Goal: Complete application form: Complete application form

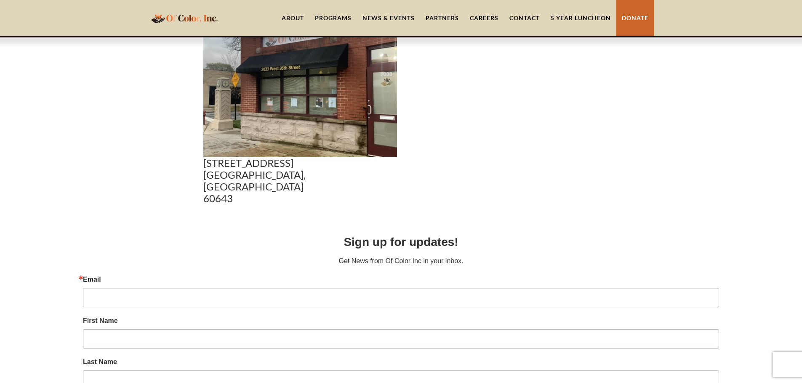
scroll to position [547, 0]
click at [198, 292] on input "Email" at bounding box center [401, 298] width 636 height 19
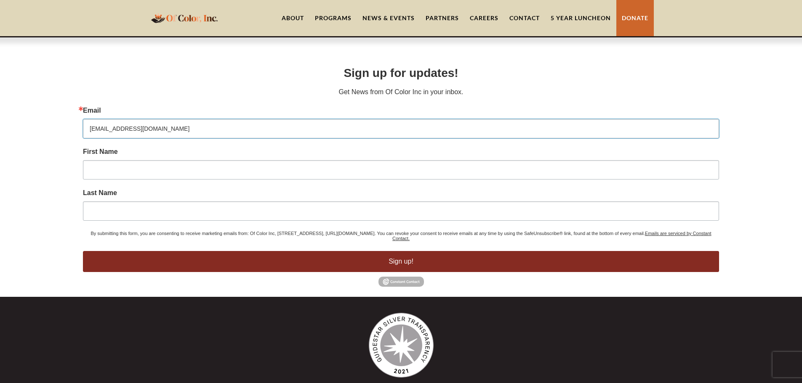
scroll to position [716, 0]
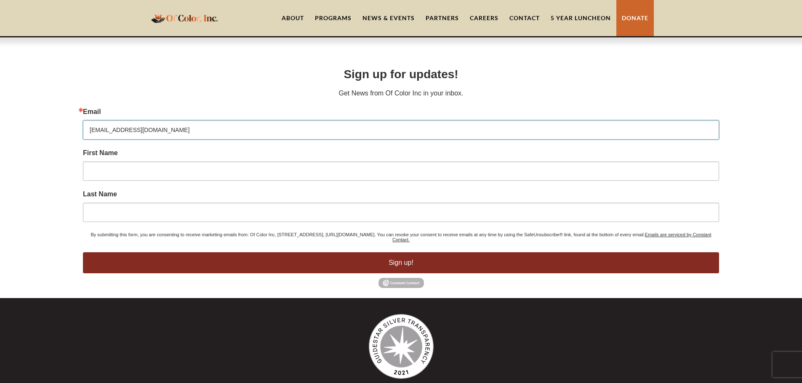
type input "[EMAIL_ADDRESS][DOMAIN_NAME]"
click at [101, 163] on input "First Name" at bounding box center [401, 171] width 636 height 19
type input "[PERSON_NAME]"
click at [91, 215] on input "Last Name" at bounding box center [401, 212] width 636 height 19
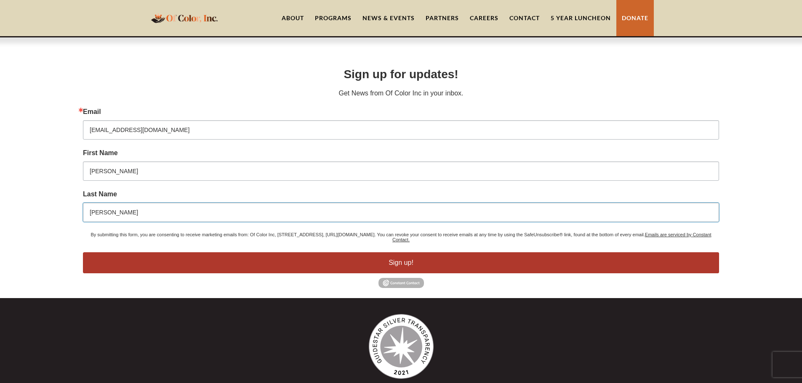
type input "[PERSON_NAME]"
click at [408, 254] on button "Sign up!" at bounding box center [401, 263] width 636 height 21
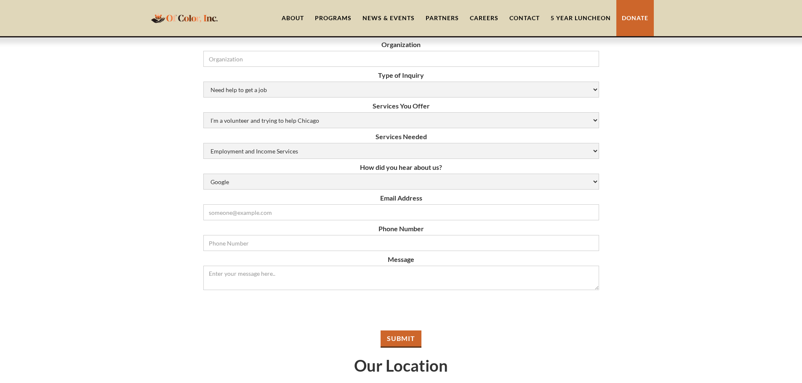
scroll to position [129, 0]
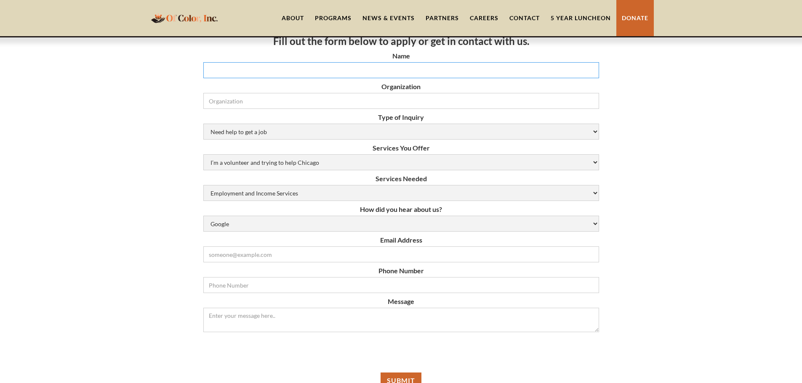
click at [383, 71] on input "Name" at bounding box center [401, 70] width 396 height 16
type input "[PERSON_NAME]"
click at [218, 98] on input "Organization" at bounding box center [401, 101] width 396 height 16
type input "Featherfist"
click at [319, 131] on select "Need help to get a job [DEMOGRAPHIC_DATA] or Donation Partnership Other" at bounding box center [401, 132] width 396 height 16
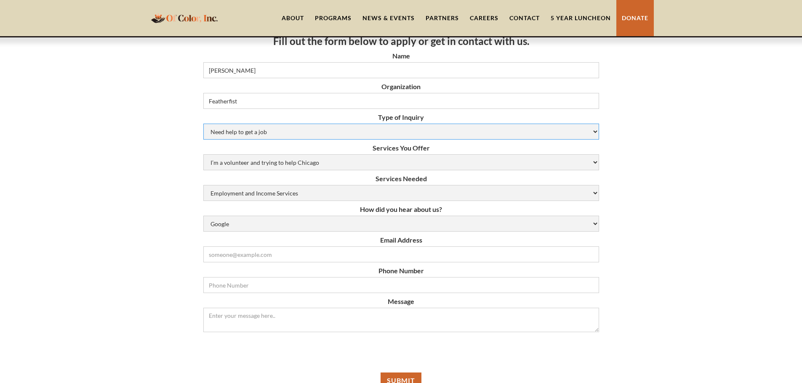
click at [203, 124] on select "Need help to get a job [DEMOGRAPHIC_DATA] or Donation Partnership Other" at bounding box center [401, 132] width 396 height 16
click at [592, 161] on select "I’m a volunteer and trying to help Chicago Resume Help Mock Interviewing Mentor…" at bounding box center [401, 162] width 396 height 16
select select "job-opportunities"
click at [203, 154] on select "I’m a volunteer and trying to help Chicago Resume Help Mock Interviewing Mentor…" at bounding box center [401, 162] width 396 height 16
drag, startPoint x: 597, startPoint y: 198, endPoint x: 601, endPoint y: 205, distance: 8.1
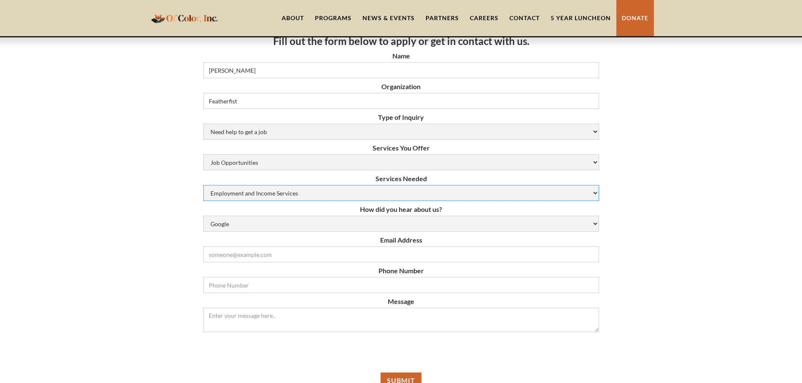
click at [601, 205] on div "Fill out the form below to apply or get in contact with us. Name [PERSON_NAME] …" at bounding box center [401, 327] width 802 height 630
click at [280, 194] on select "Employment and Income Services Flexible Housing Pool Services HUD Housing Servi…" at bounding box center [401, 193] width 396 height 16
click at [598, 226] on select "Google Social Media Word of Mouth Other" at bounding box center [401, 224] width 396 height 16
select select "social-media"
click at [203, 216] on select "Google Social Media Word of Mouth Other" at bounding box center [401, 224] width 396 height 16
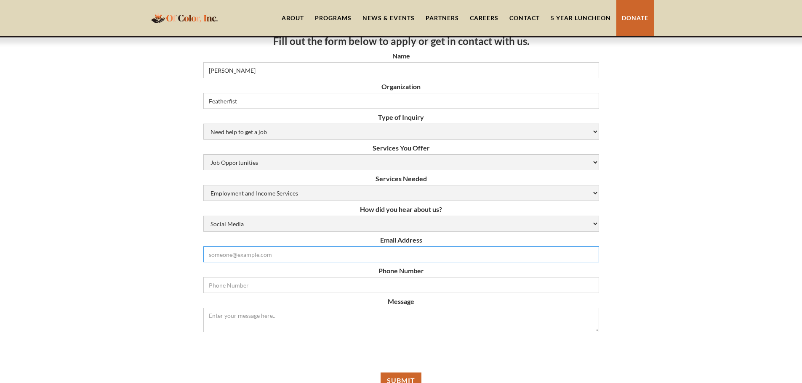
click at [362, 255] on input "Email Form" at bounding box center [401, 255] width 396 height 16
type input "[EMAIL_ADDRESS][DOMAIN_NAME]"
click at [241, 281] on input "7083310434" at bounding box center [401, 285] width 396 height 16
type input "7"
type input "[PHONE_NUMBER]"
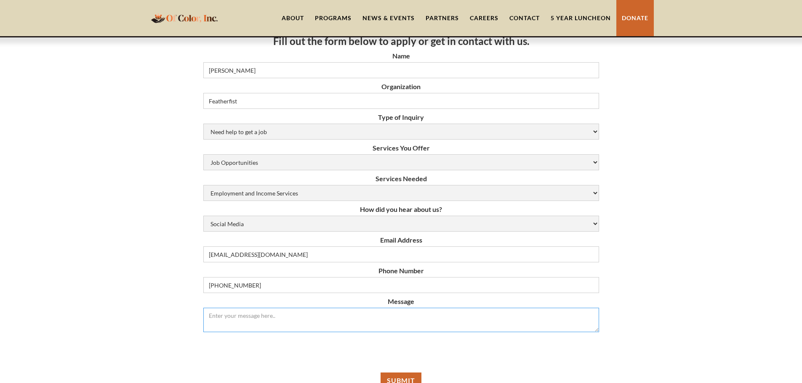
click at [204, 315] on textarea "Message" at bounding box center [401, 320] width 396 height 24
type textarea "Hello, I am seeking out agencies that can assist my veterans in getting employm…"
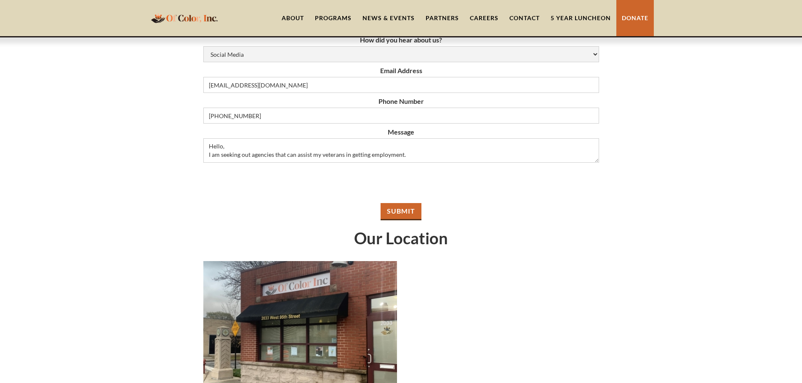
scroll to position [339, 0]
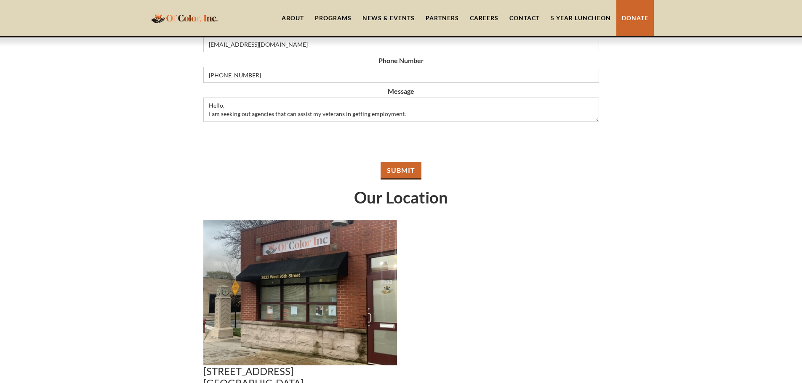
click at [404, 169] on input "Submit" at bounding box center [400, 170] width 41 height 17
type input "Please wait..."
